Goal: Task Accomplishment & Management: Manage account settings

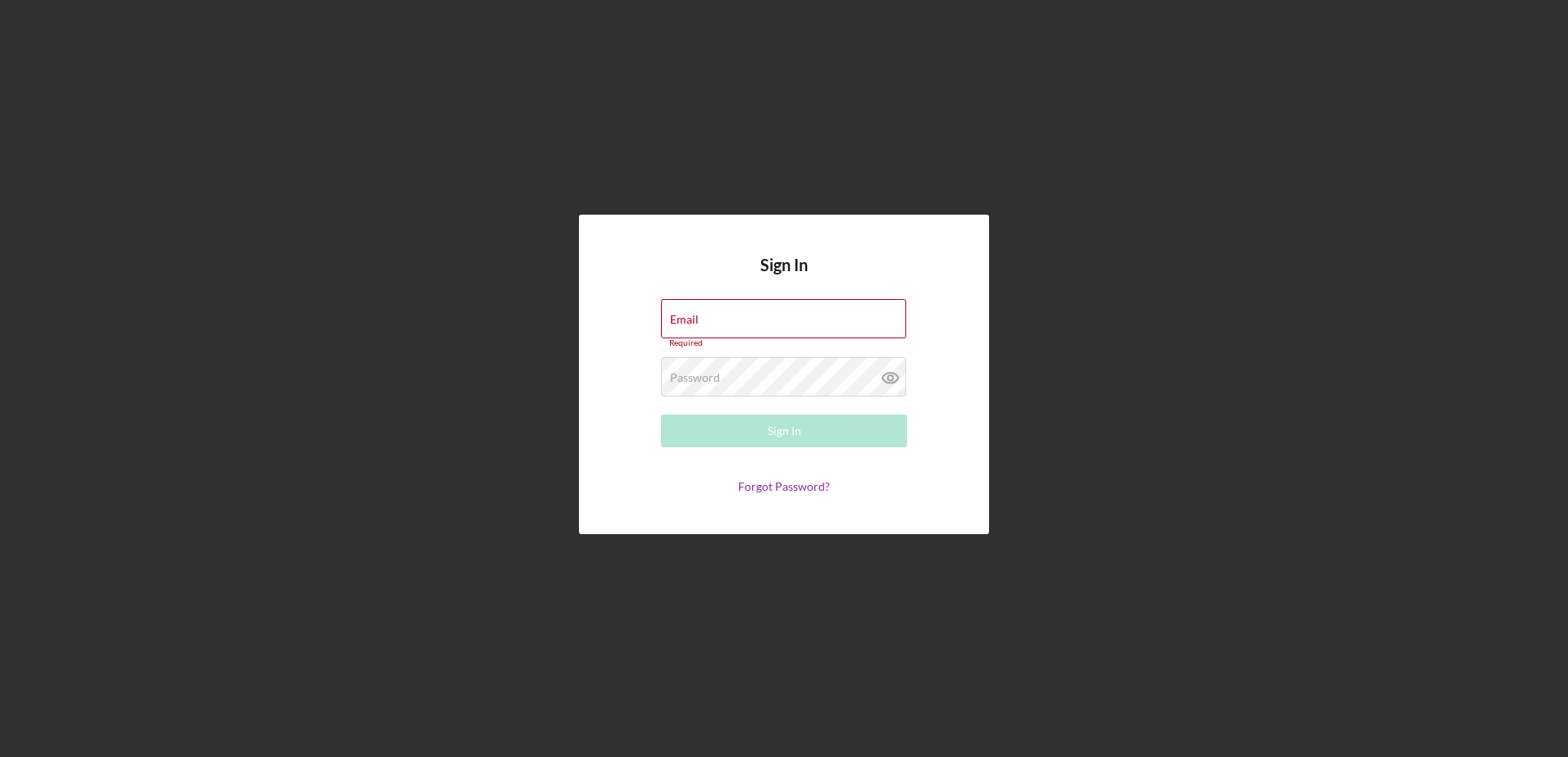
click at [778, 312] on div "Email Required" at bounding box center [784, 324] width 246 height 50
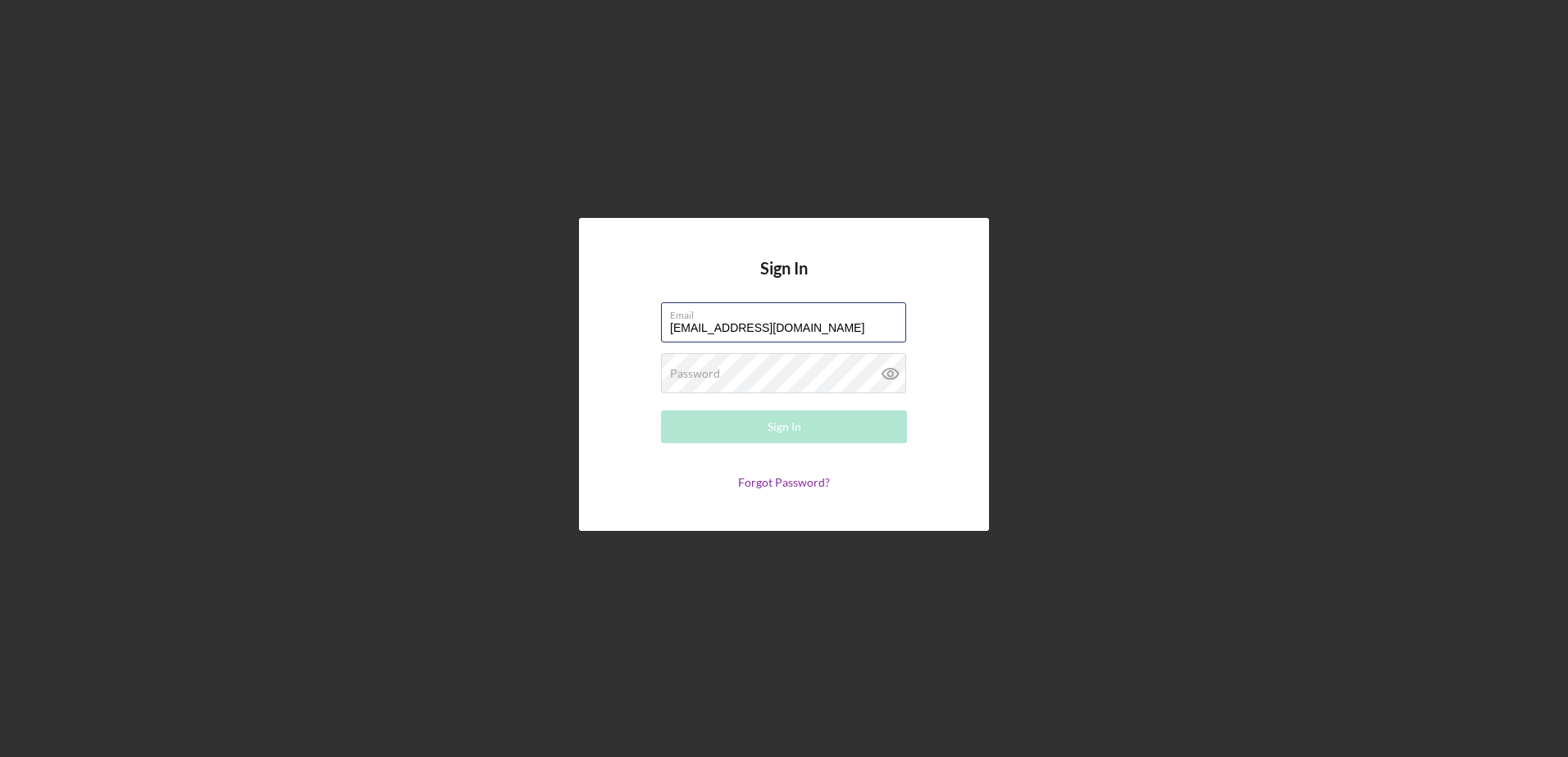
type input "[EMAIL_ADDRESS][DOMAIN_NAME]"
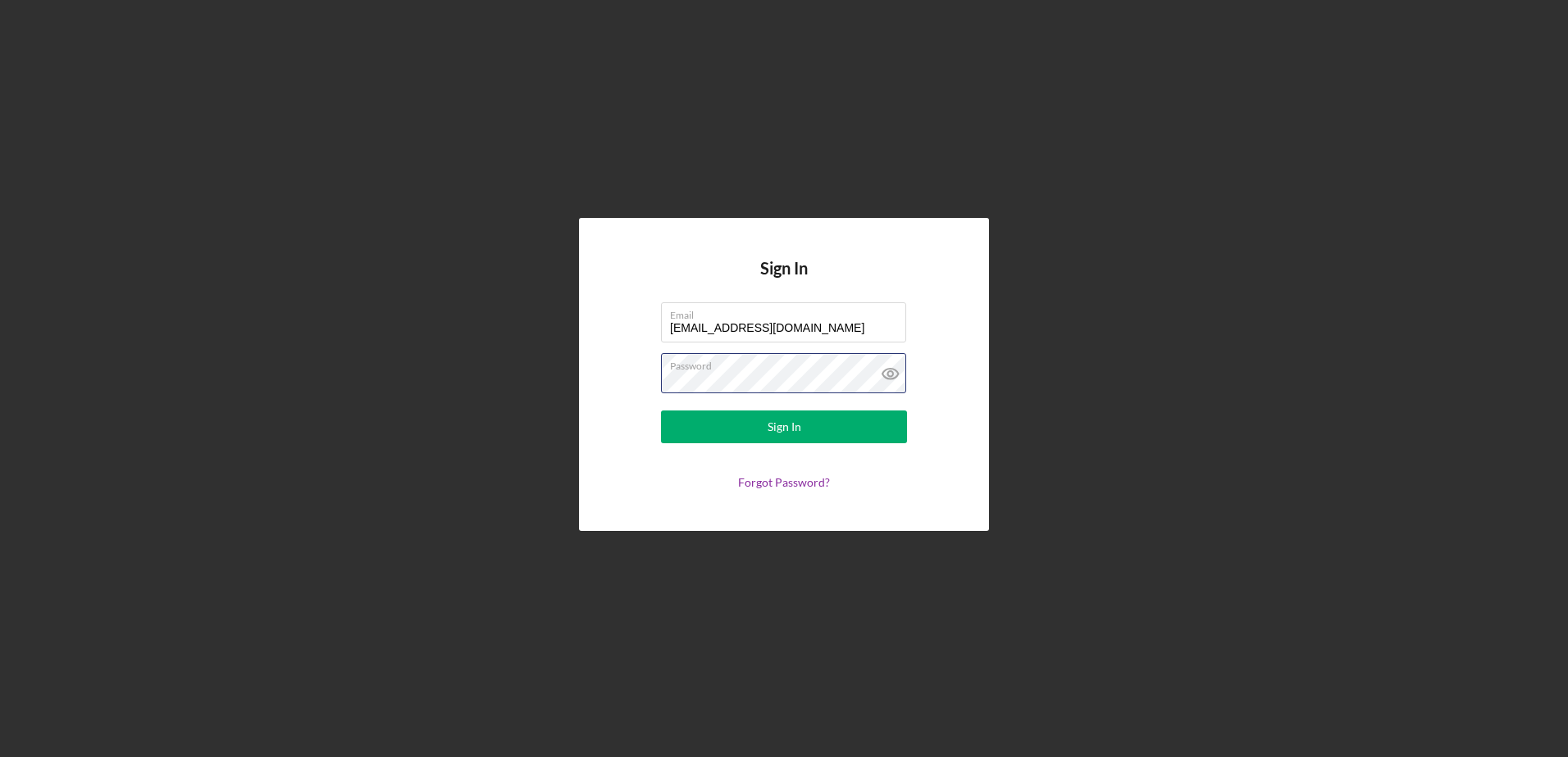
click at [661, 411] on button "Sign In" at bounding box center [784, 428] width 246 height 33
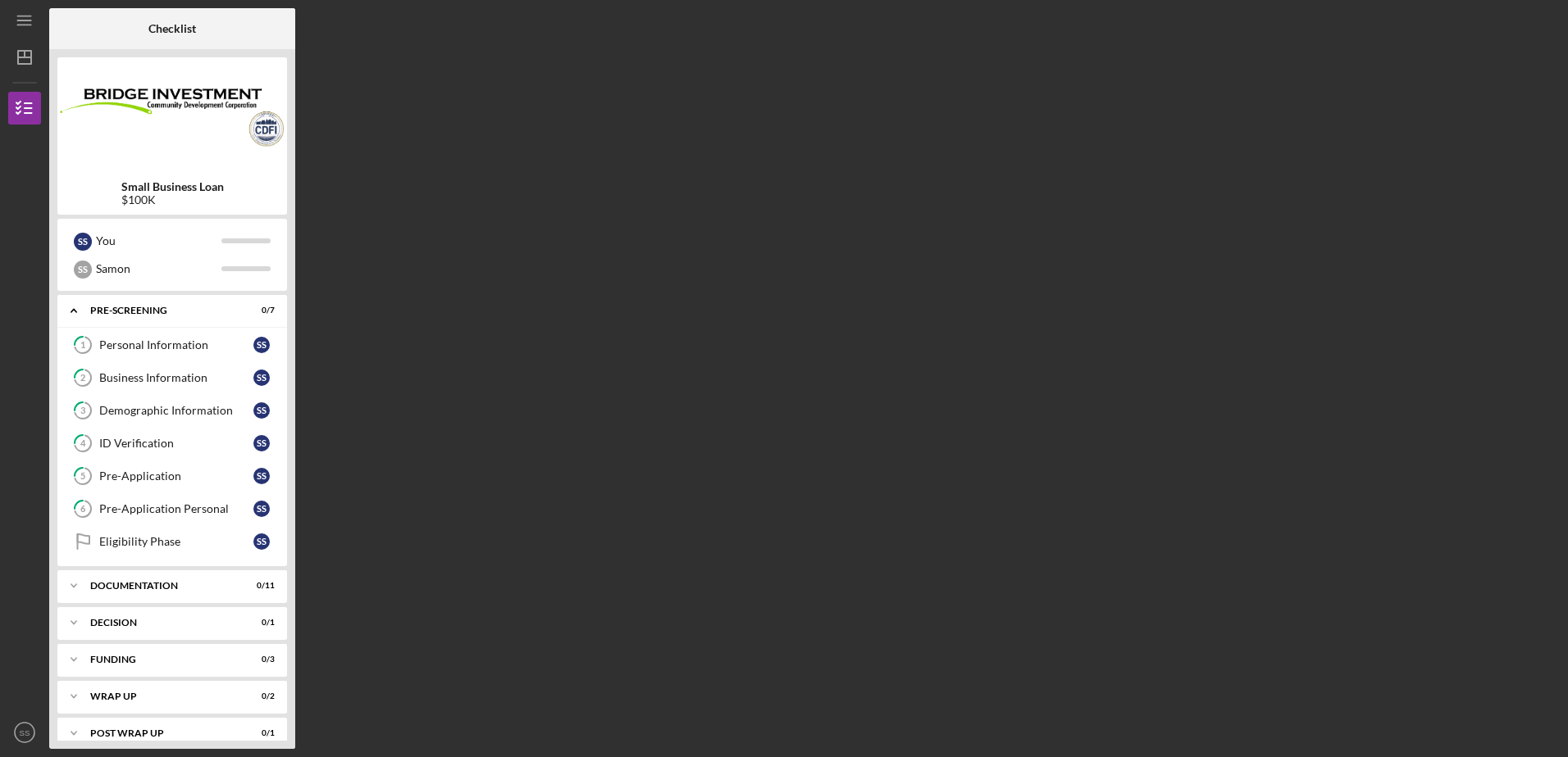
click at [170, 336] on link "1 Personal Information S S" at bounding box center [171, 345] width 213 height 33
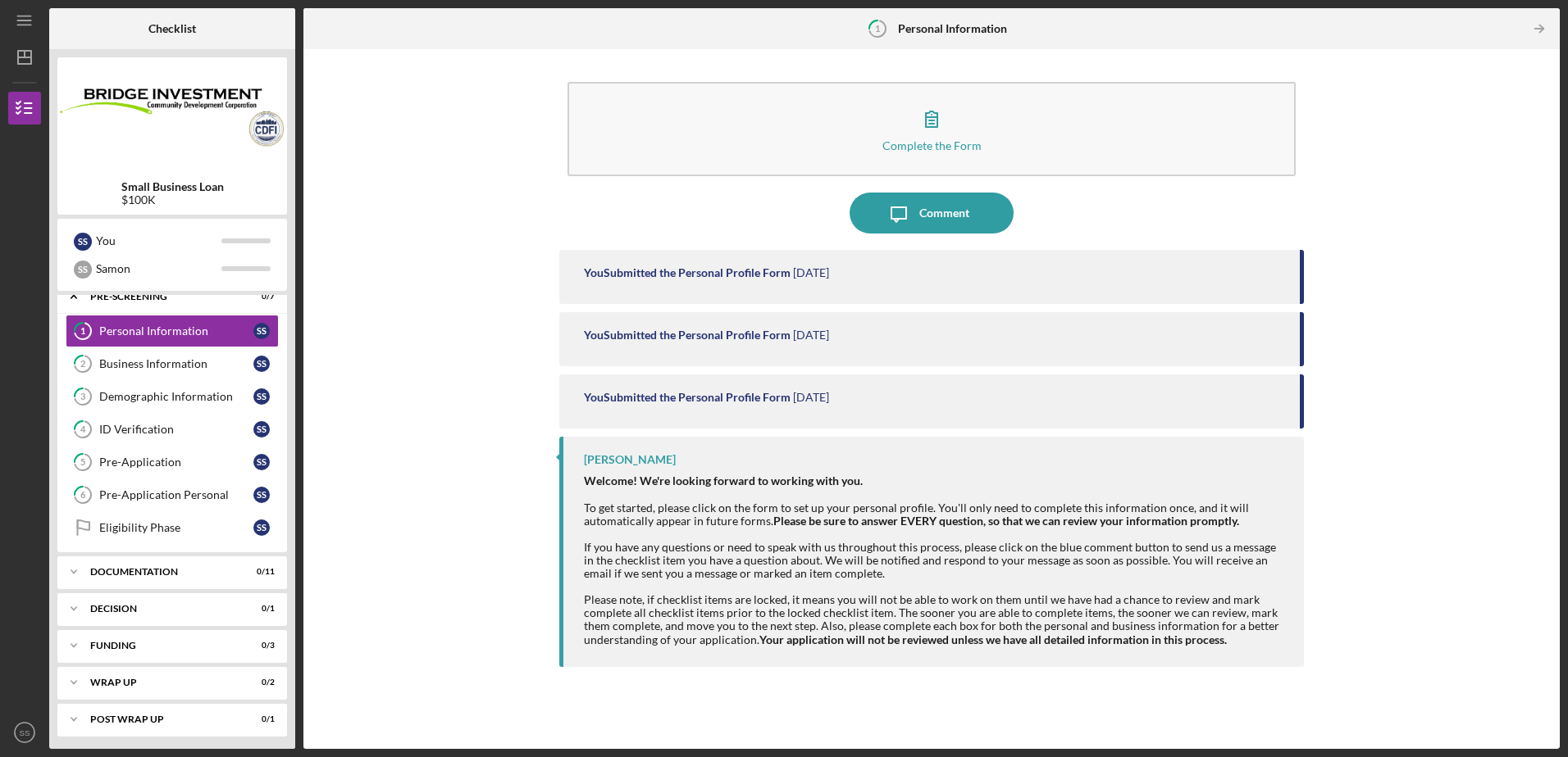
scroll to position [18, 0]
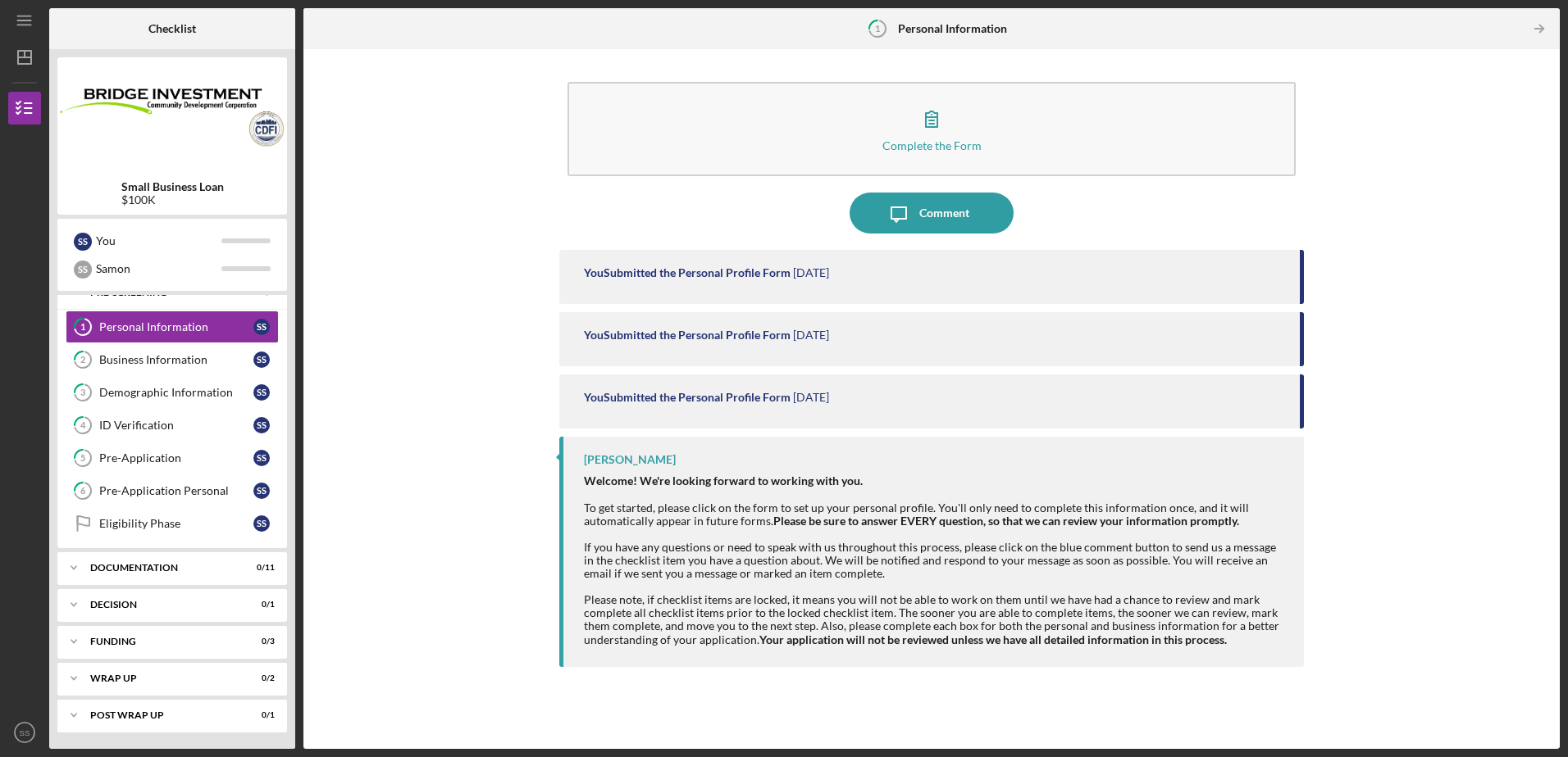
click at [165, 570] on div "Documentation" at bounding box center [162, 568] width 144 height 10
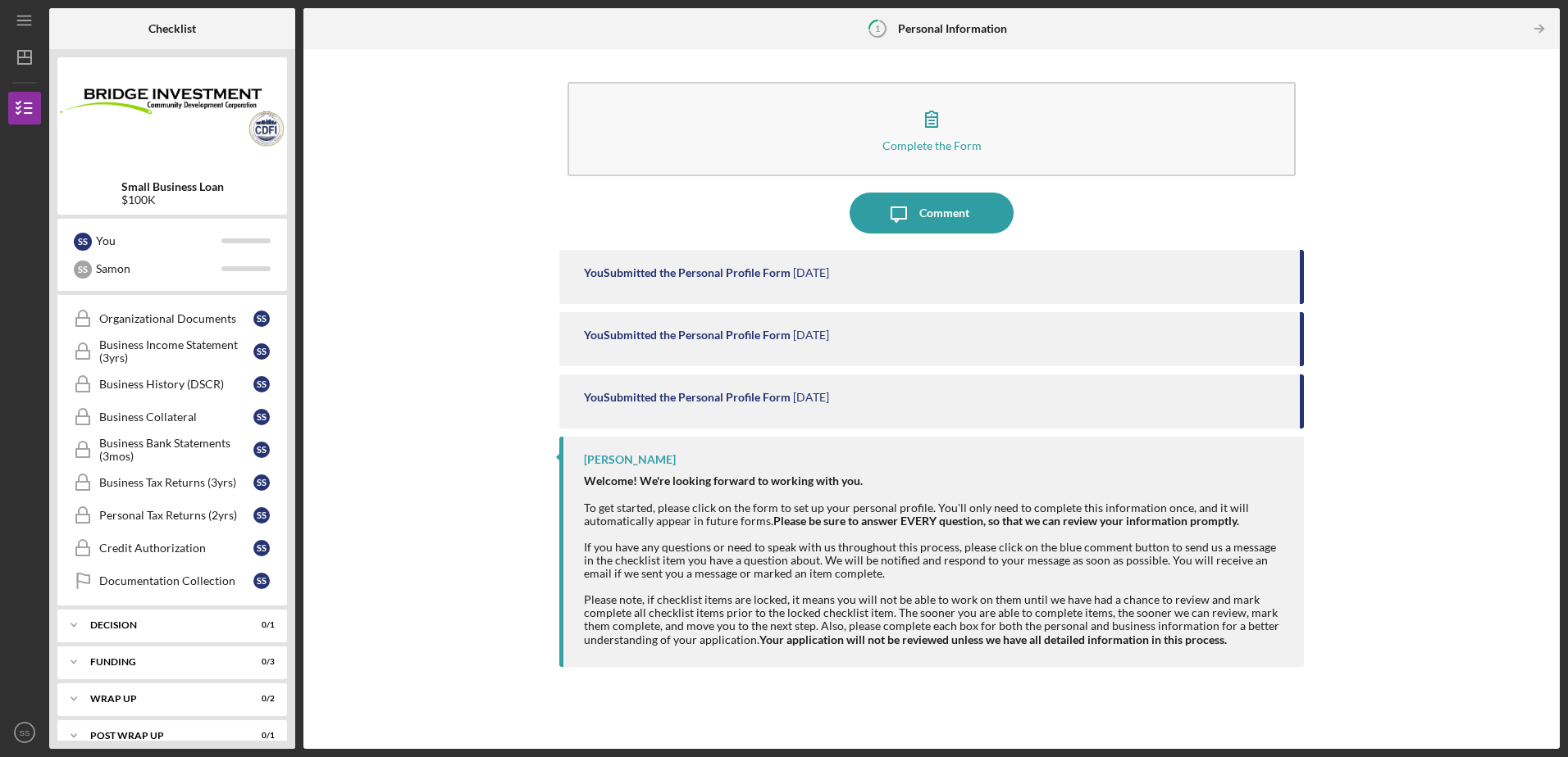
scroll to position [388, 0]
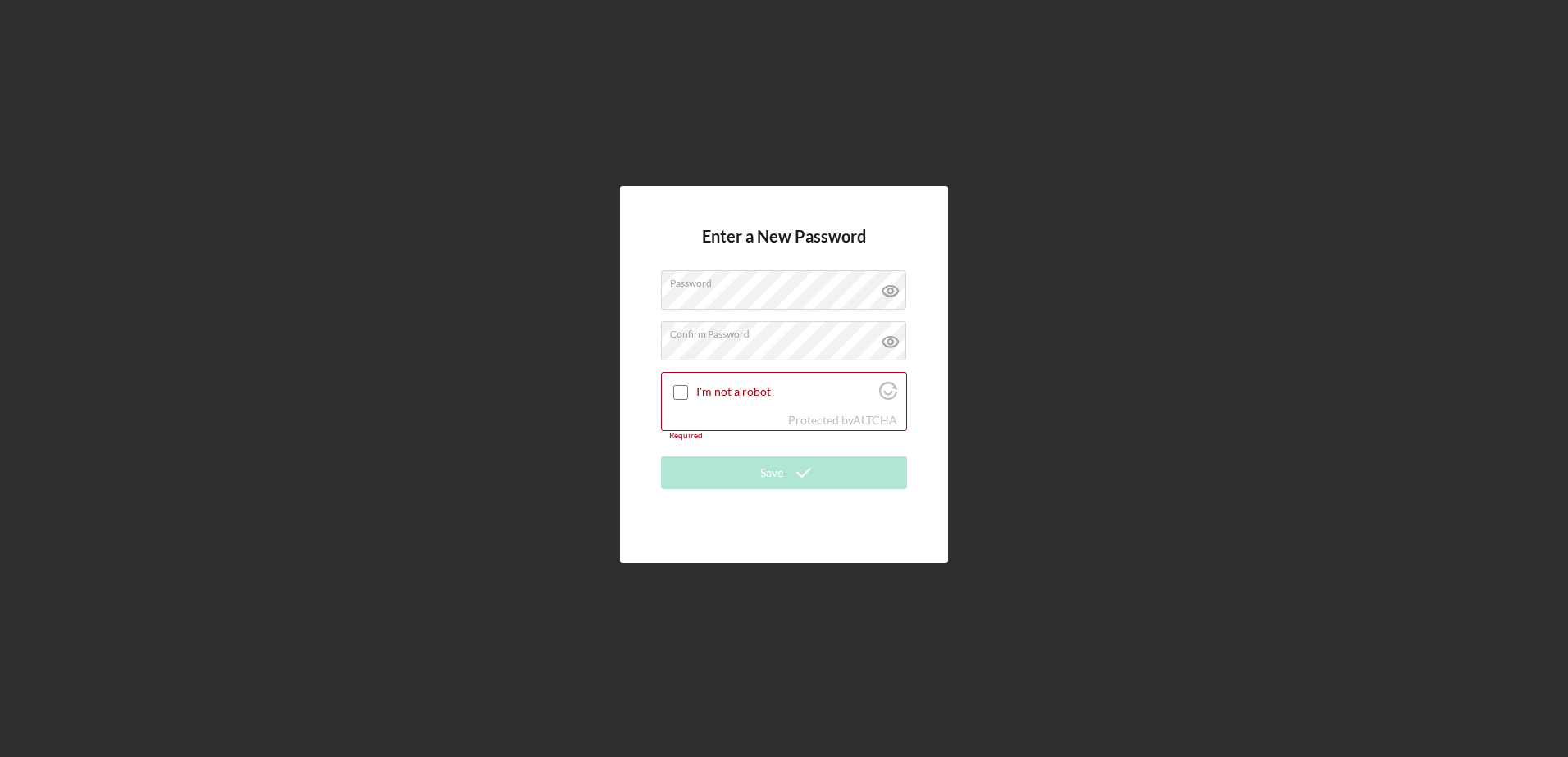
click at [688, 388] on input "I'm not a robot" at bounding box center [679, 392] width 15 height 15
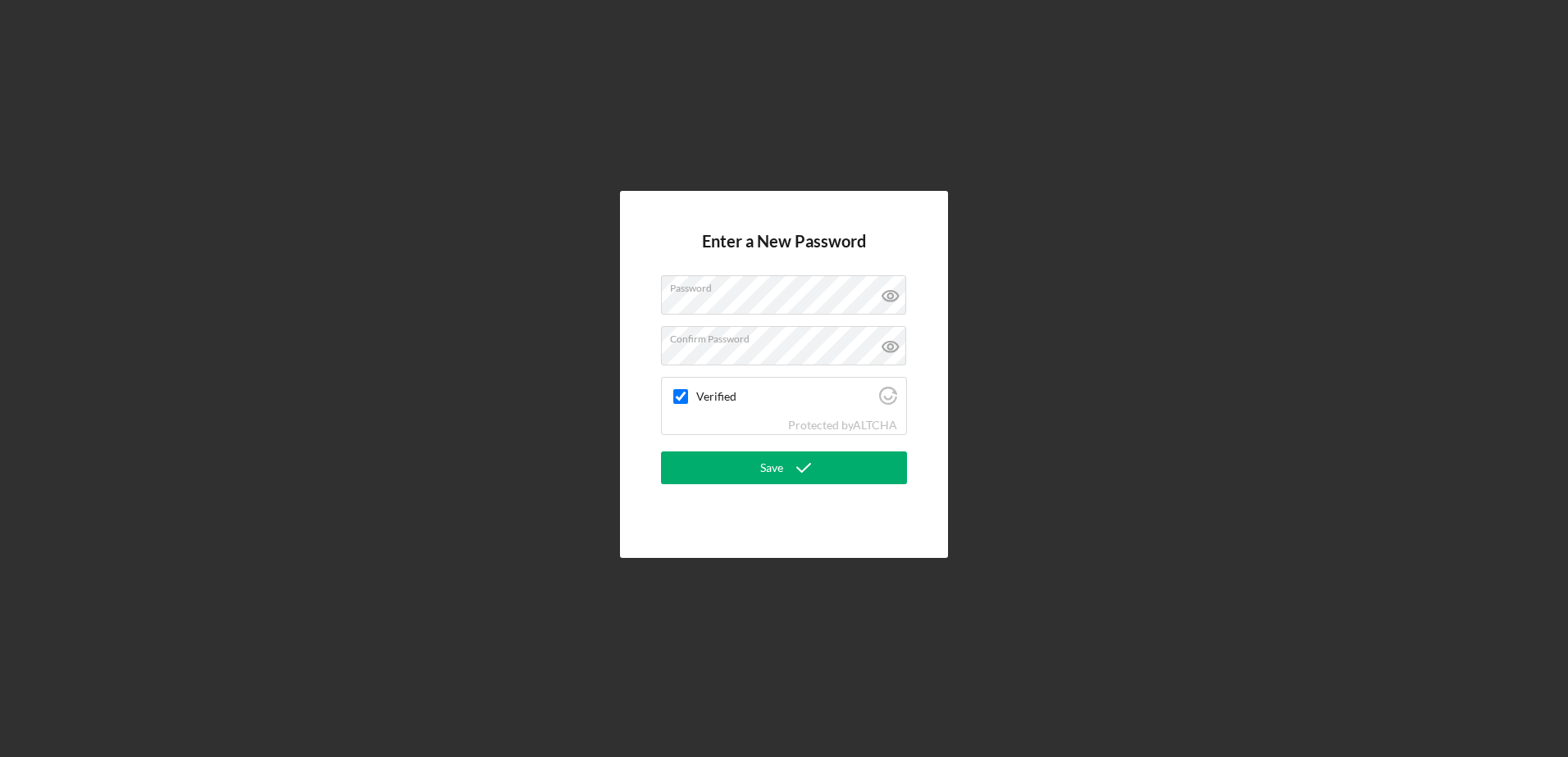
click at [815, 462] on icon "submit" at bounding box center [803, 468] width 41 height 41
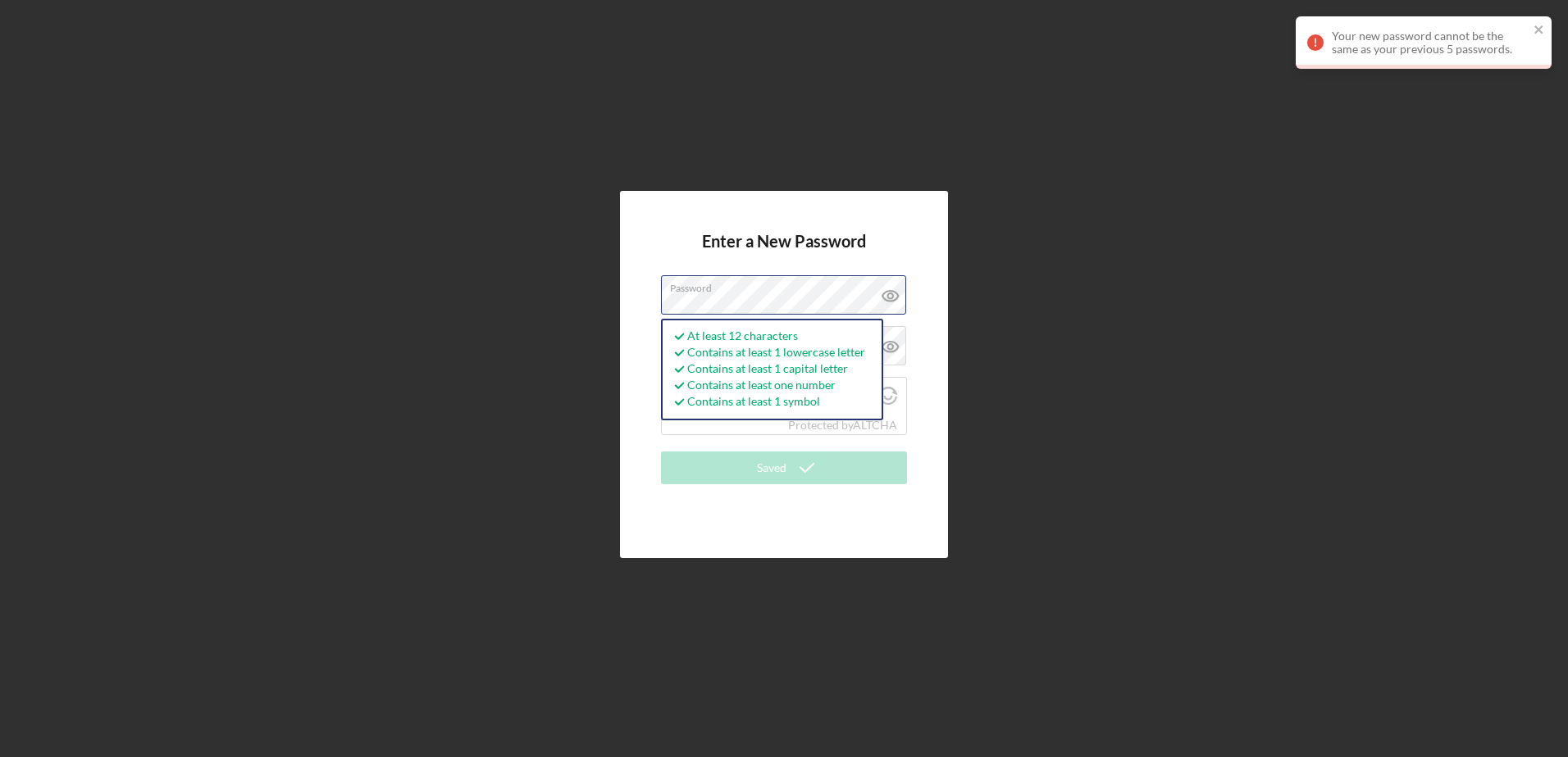
click at [600, 295] on div "Enter a New Password Password At least 12 characters Contains at least 1 lowerc…" at bounding box center [784, 374] width 1551 height 749
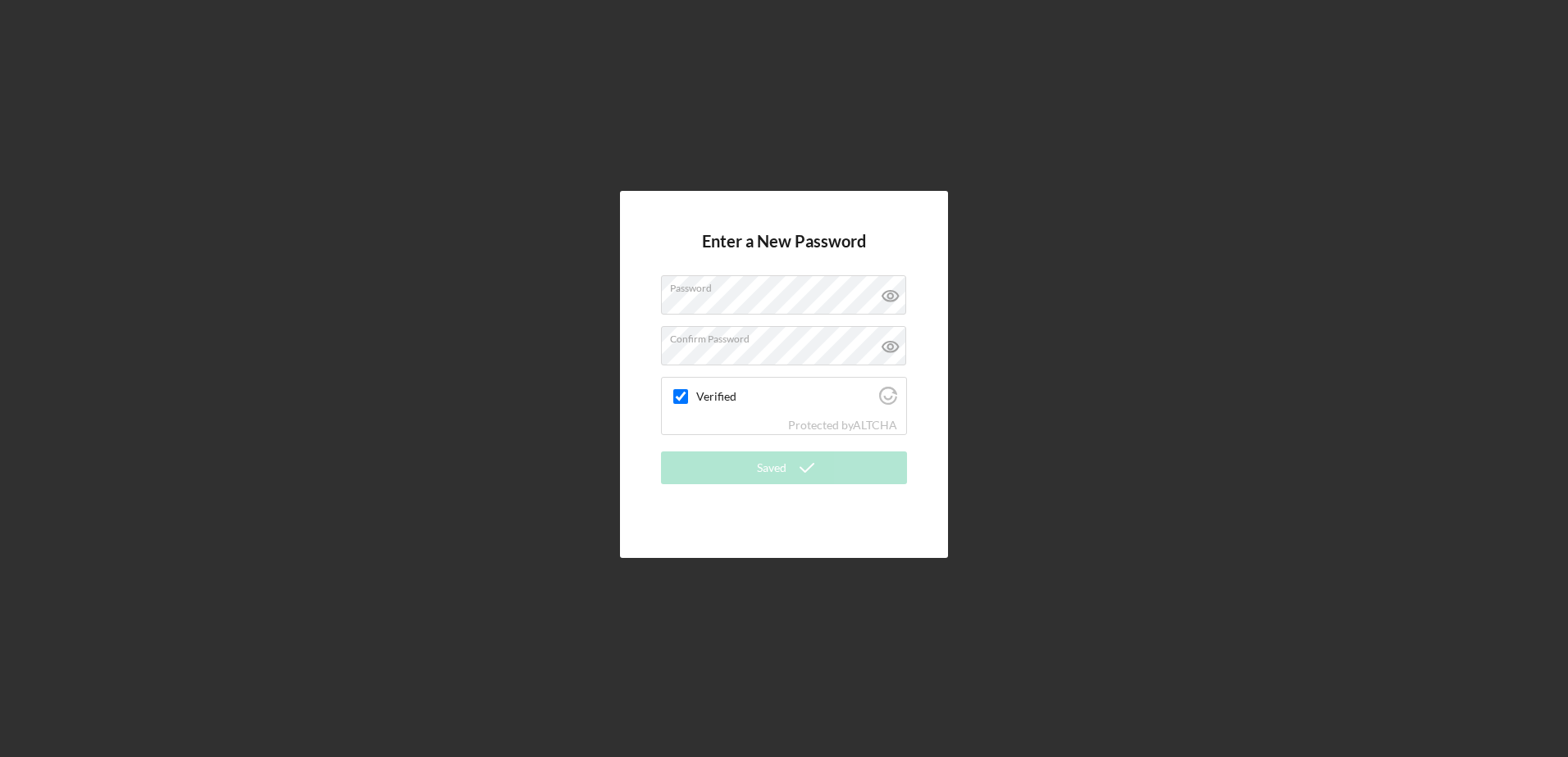
click at [755, 401] on label "Verified" at bounding box center [784, 396] width 178 height 13
click at [688, 401] on input "Verified" at bounding box center [679, 396] width 15 height 15
click at [681, 403] on input "Verified" at bounding box center [679, 396] width 15 height 15
click at [683, 396] on input "Verified" at bounding box center [679, 396] width 15 height 15
checkbox input "true"
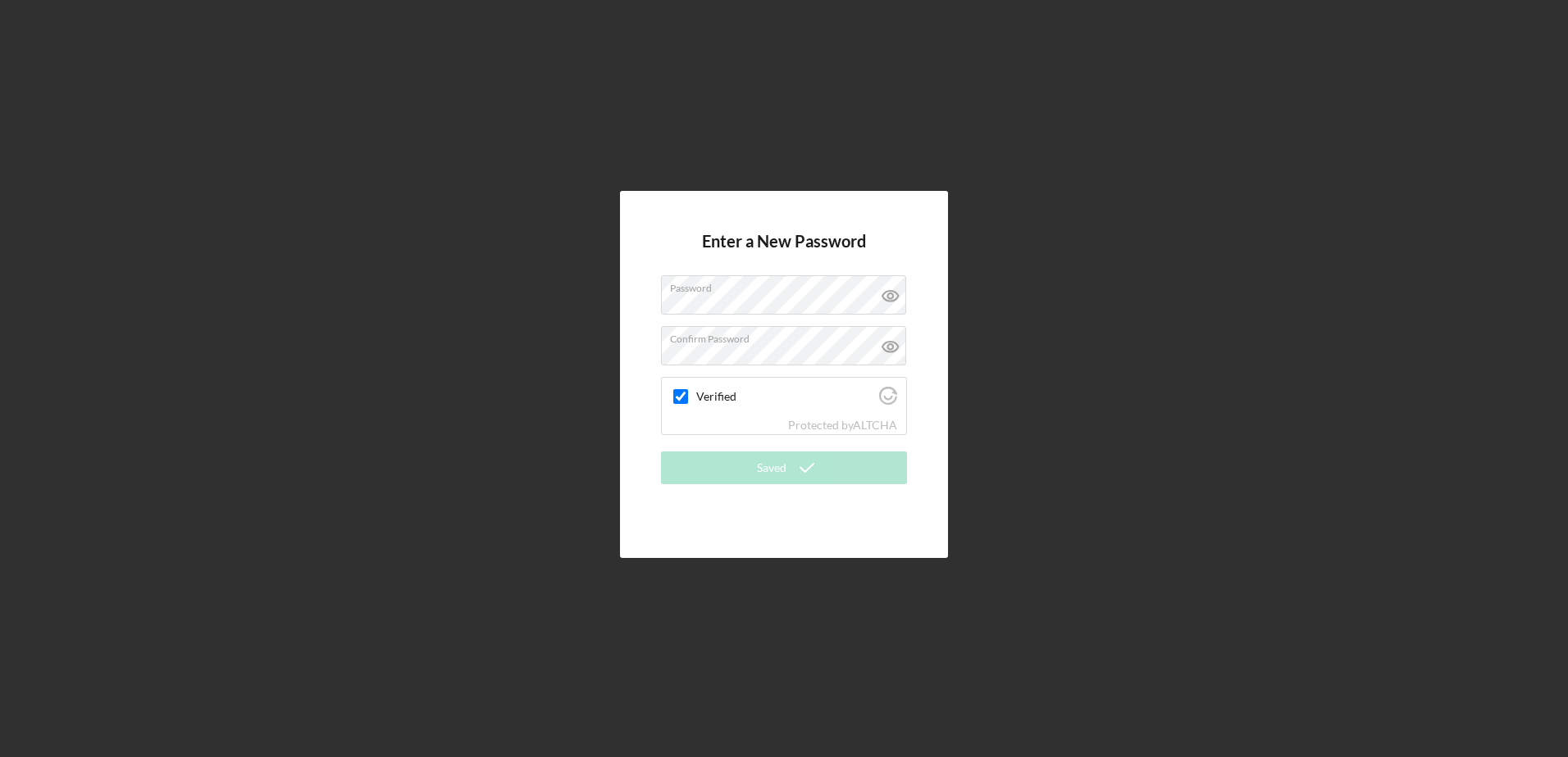
click at [890, 337] on icon at bounding box center [890, 347] width 41 height 41
click at [890, 293] on icon at bounding box center [889, 295] width 5 height 5
click at [1070, 427] on div "Enter a New Password Password Confirm Password Verified Protected by ALTCHA Sav…" at bounding box center [784, 374] width 1551 height 749
